Goal: Find specific page/section: Find specific page/section

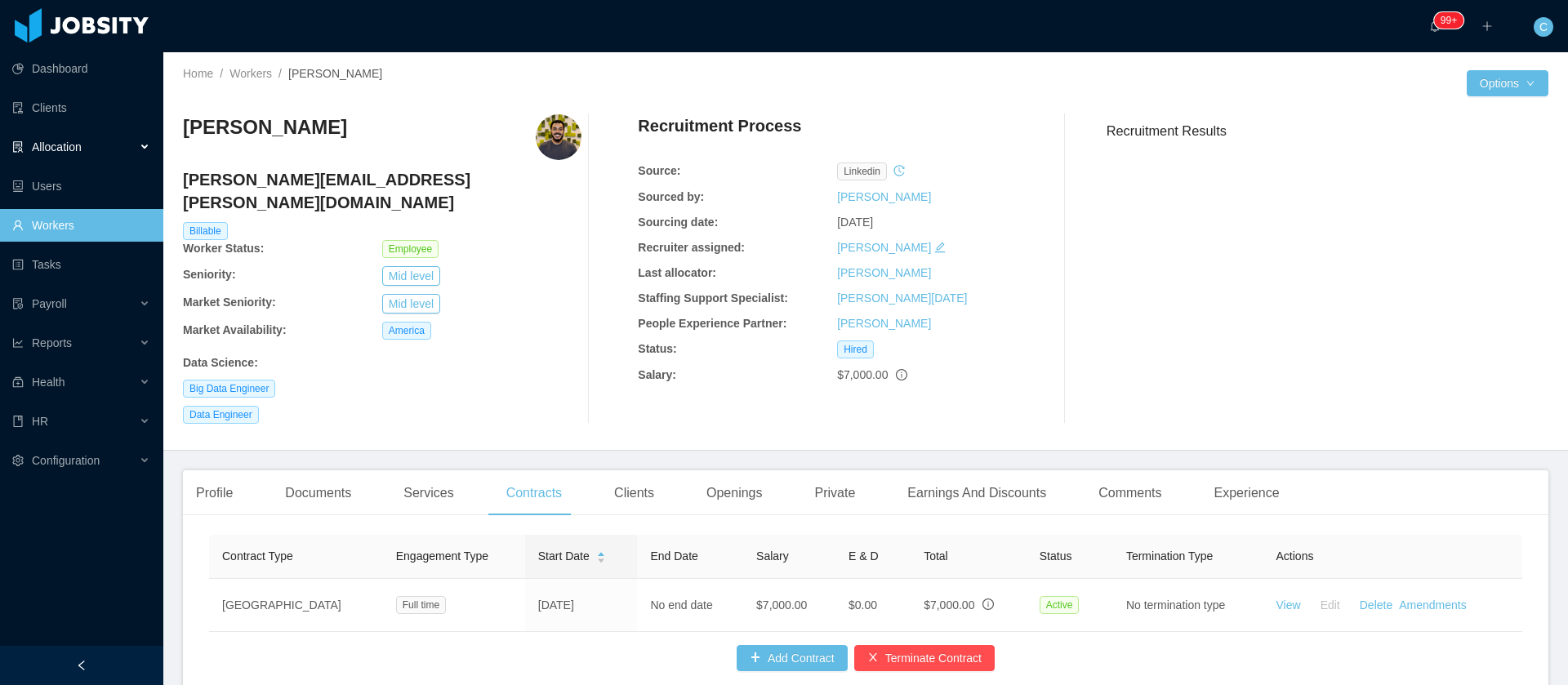
click at [92, 147] on div "Allocation" at bounding box center [81, 147] width 163 height 33
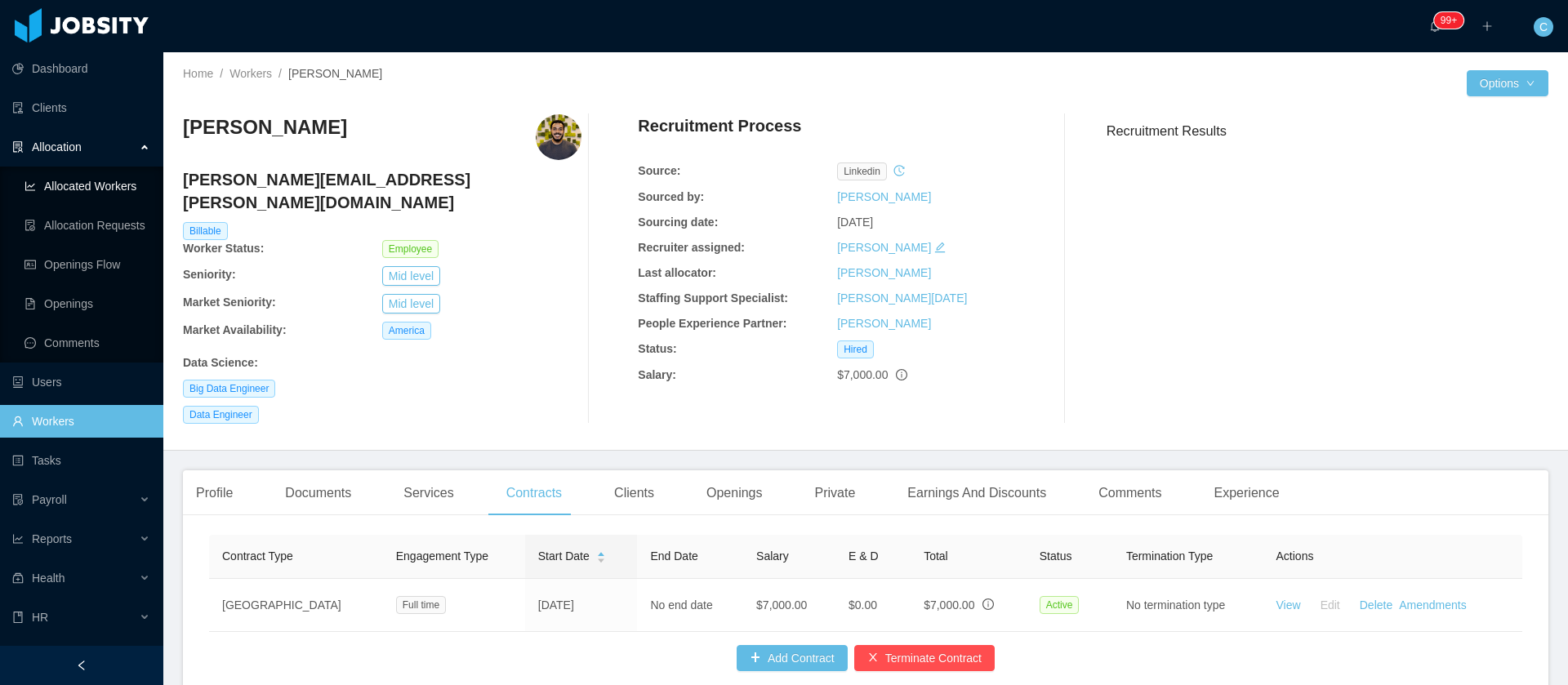
click at [121, 186] on link "Allocated Workers" at bounding box center [87, 186] width 126 height 33
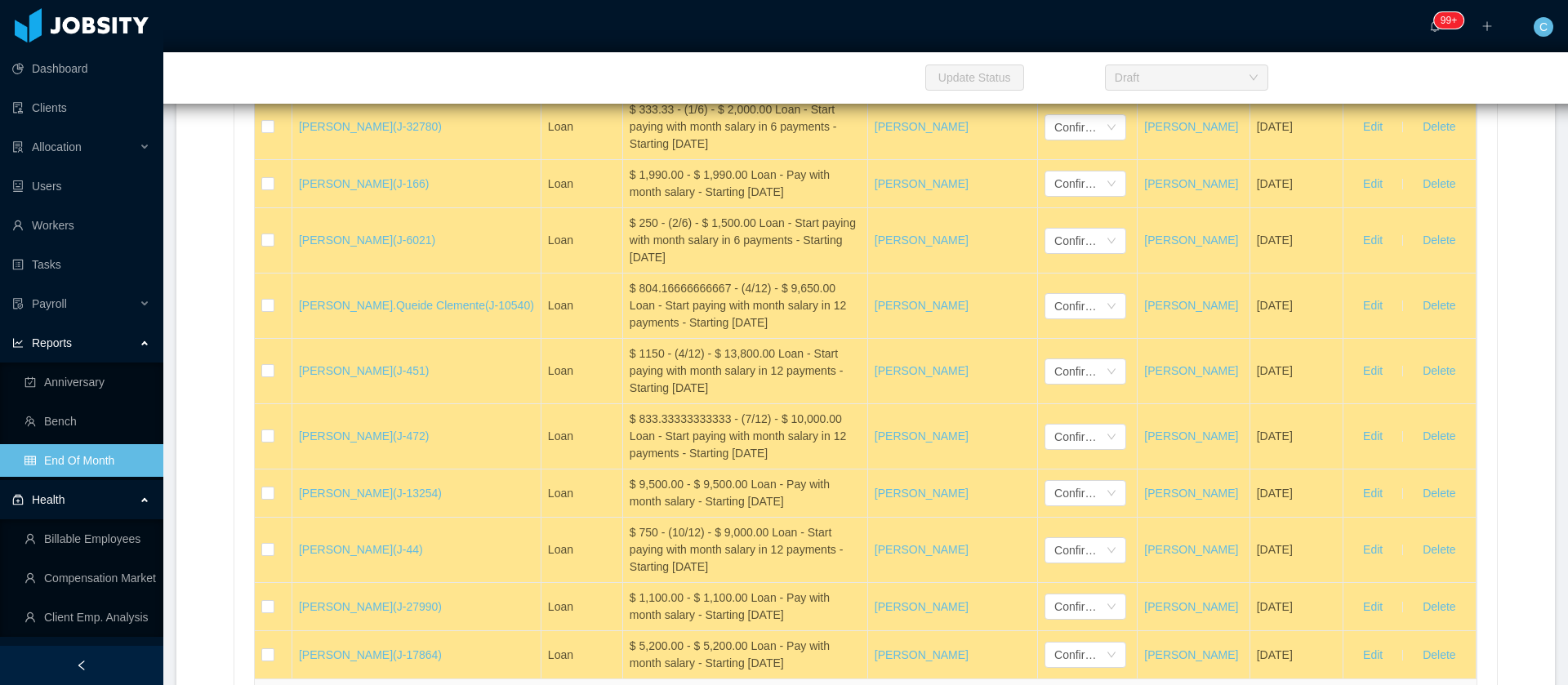
scroll to position [29030, 0]
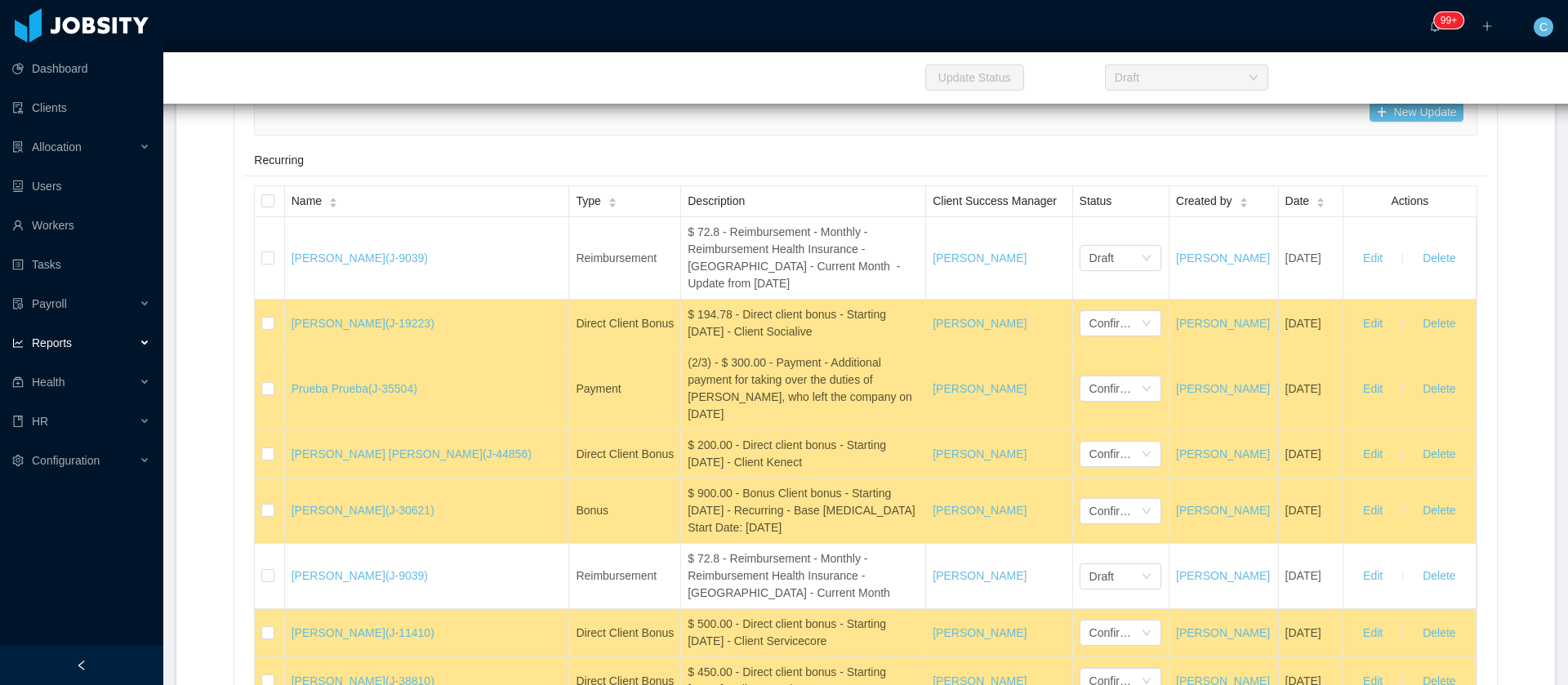
scroll to position [18554, 0]
